Goal: Navigation & Orientation: Find specific page/section

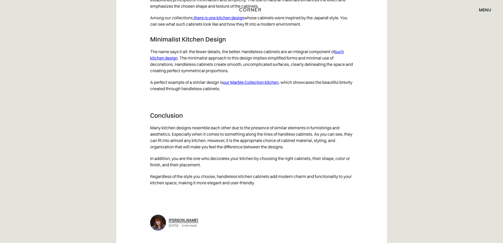
scroll to position [2723, 0]
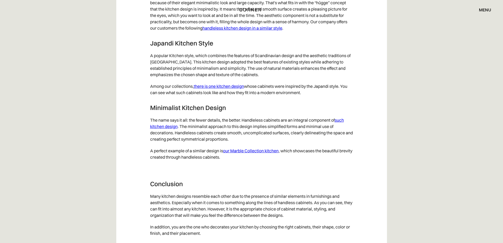
click at [485, 9] on div "menu" at bounding box center [485, 10] width 12 height 4
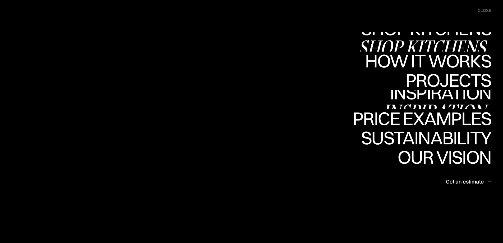
click at [444, 103] on div "Inspiration" at bounding box center [437, 111] width 109 height 19
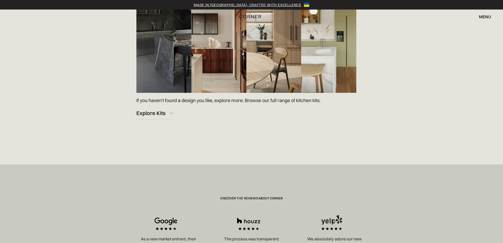
scroll to position [846, 0]
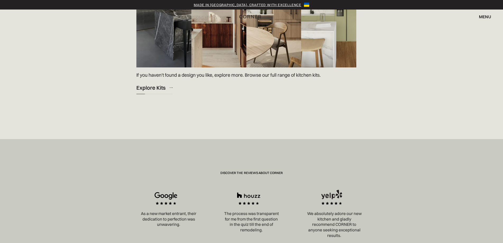
click at [163, 88] on div "Explore Kits" at bounding box center [150, 87] width 29 height 7
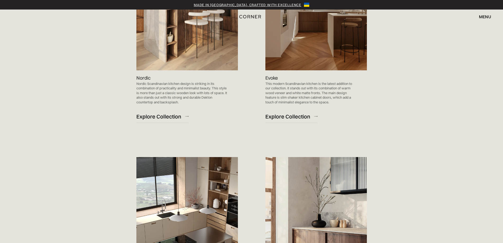
scroll to position [502, 0]
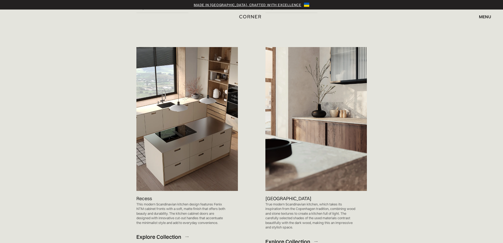
click at [108, 181] on div "Check out our Scandinavian Kitchens Nordic Nordic Scandinavian kitchen design i…" at bounding box center [251, 109] width 349 height 737
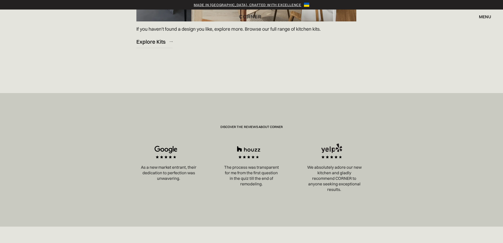
scroll to position [925, 0]
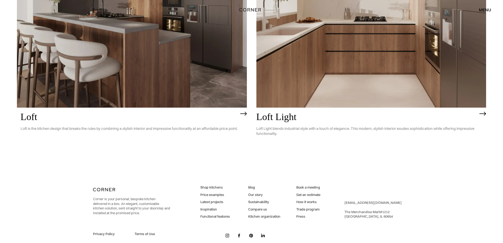
scroll to position [1711, 0]
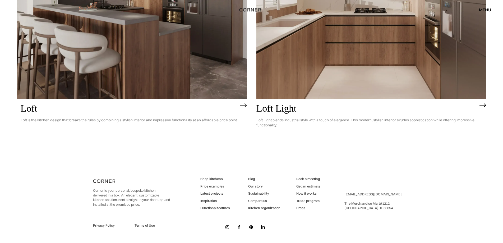
click at [251, 227] on img at bounding box center [251, 227] width 4 height 4
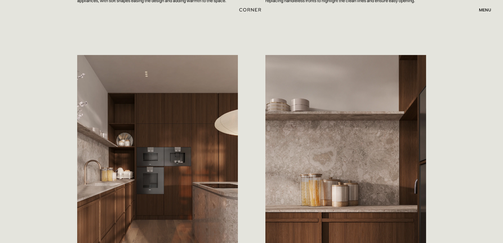
scroll to position [529, 0]
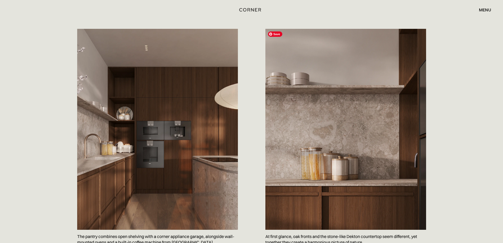
click at [439, 141] on div "Save The pantry combines open shelving with a corner appliance garage, alongsid…" at bounding box center [251, 150] width 503 height 268
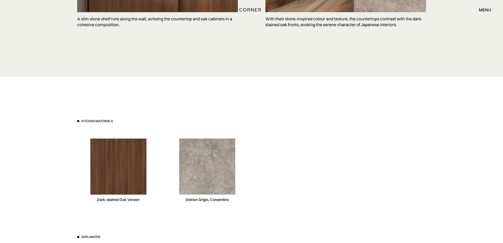
scroll to position [1507, 0]
